Goal: Entertainment & Leisure: Browse casually

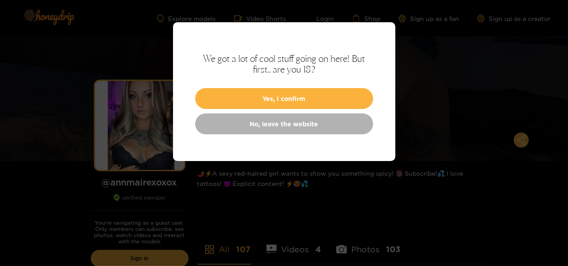
click at [308, 99] on button "Yes, I confirm" at bounding box center [284, 98] width 178 height 21
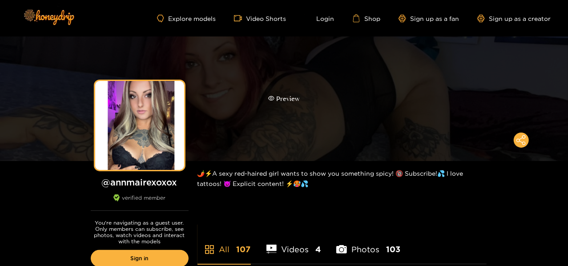
click at [283, 97] on div "Preview" at bounding box center [284, 99] width 32 height 10
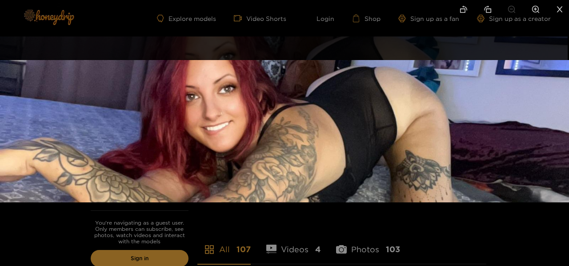
click at [555, 138] on img at bounding box center [284, 131] width 569 height 142
click at [417, 113] on img at bounding box center [284, 131] width 569 height 142
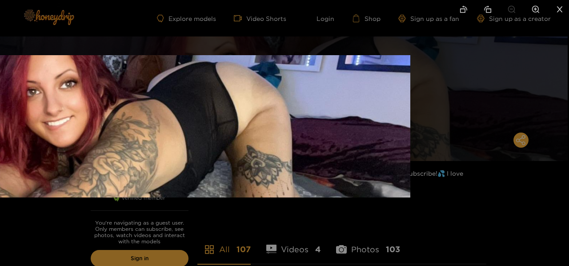
drag, startPoint x: 322, startPoint y: 114, endPoint x: 96, endPoint y: 104, distance: 226.2
click at [97, 105] on img at bounding box center [125, 126] width 569 height 142
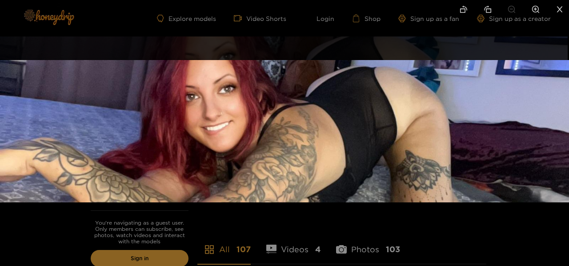
click at [562, 8] on icon "close" at bounding box center [560, 9] width 8 height 8
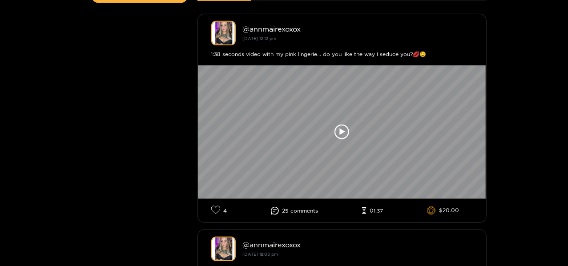
scroll to position [267, 0]
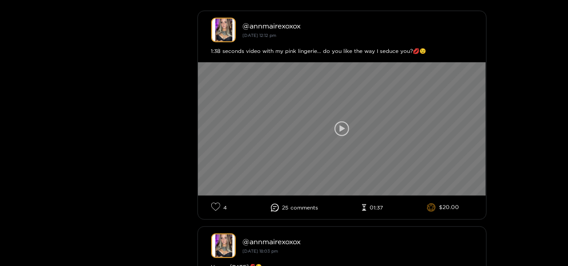
click at [342, 135] on icon at bounding box center [342, 128] width 15 height 15
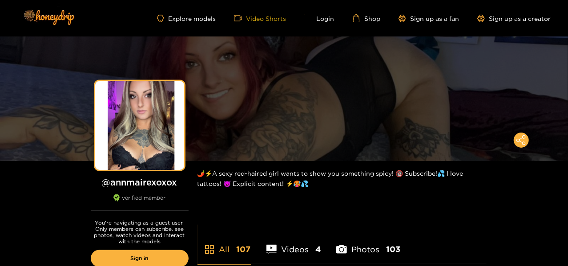
click at [275, 16] on link "Video Shorts" at bounding box center [260, 18] width 52 height 8
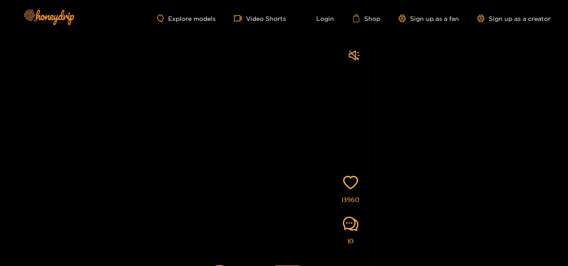
click at [307, 150] on video at bounding box center [284, 169] width 169 height 257
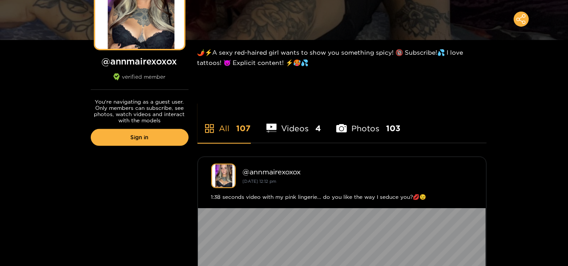
scroll to position [133, 0]
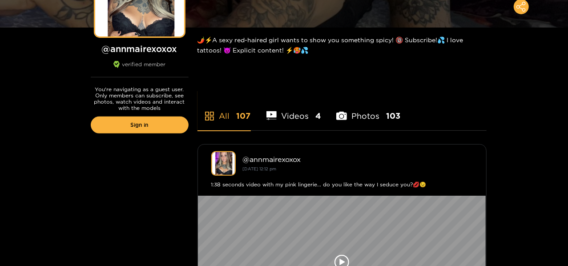
click at [362, 116] on li "Photos 103" at bounding box center [368, 110] width 64 height 40
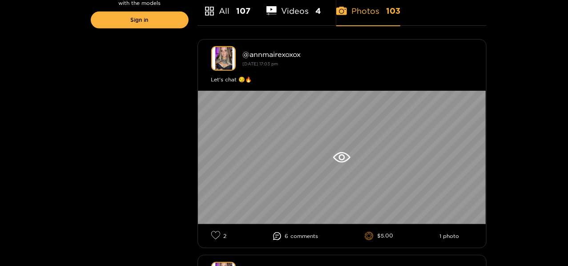
scroll to position [267, 0]
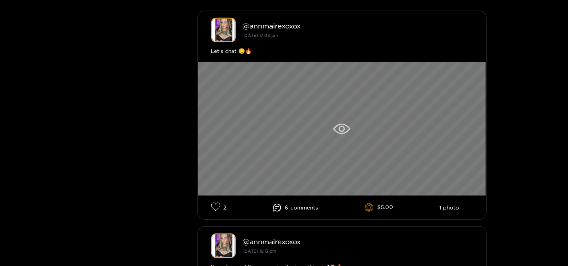
click at [339, 128] on icon at bounding box center [342, 129] width 6 height 6
